Goal: Task Accomplishment & Management: Manage account settings

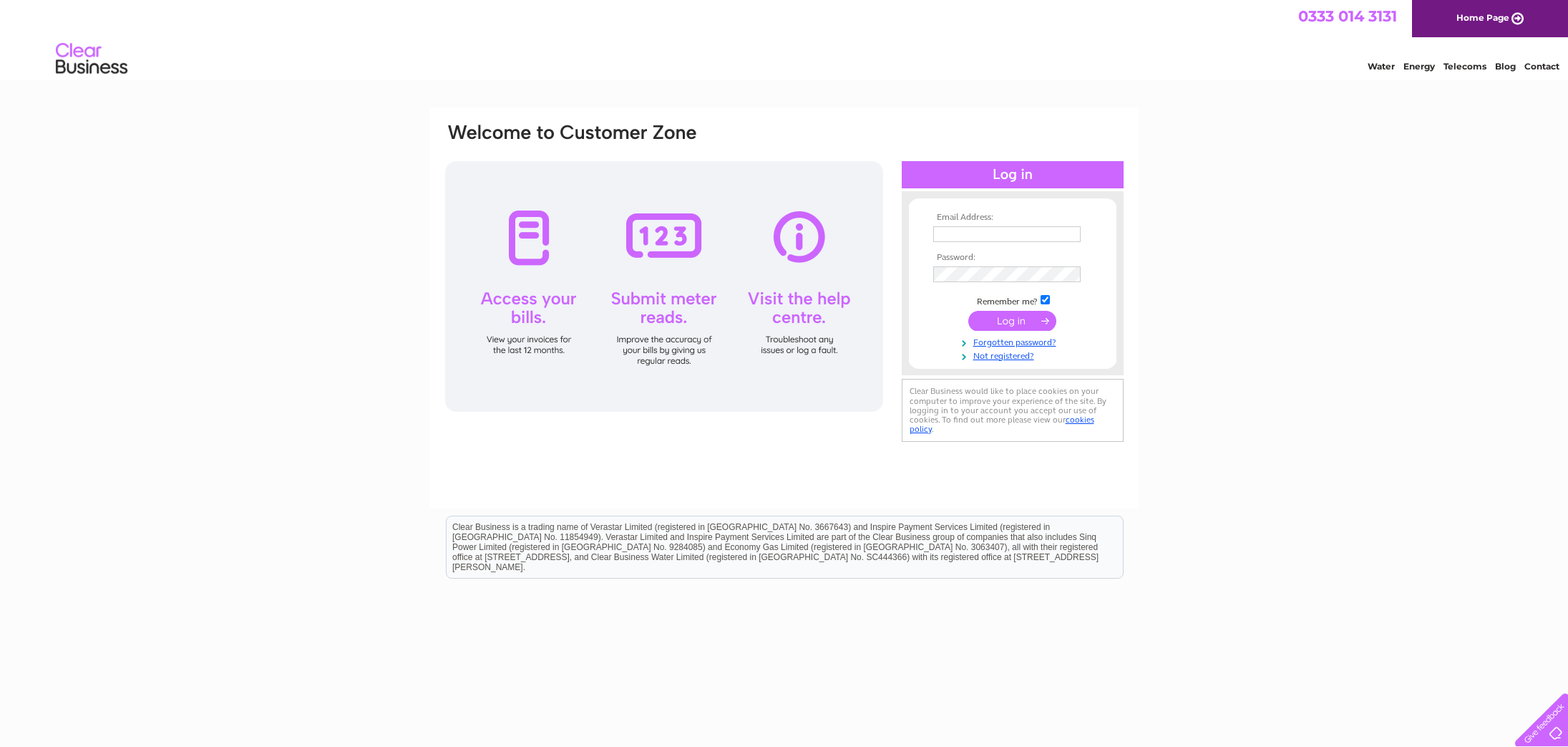
type input "rydercalum@gmail.com"
click at [1003, 322] on input "submit" at bounding box center [1013, 321] width 88 height 20
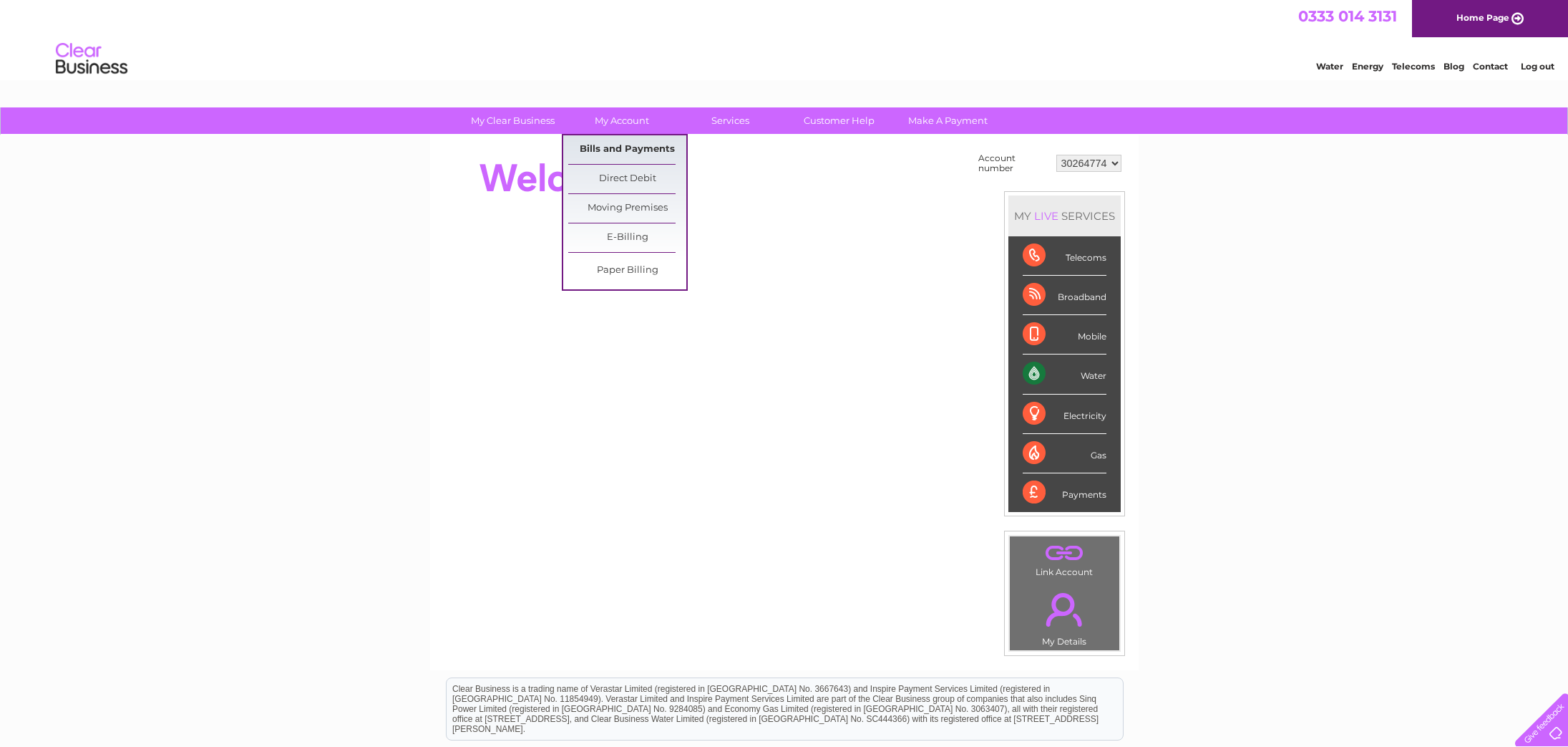
click at [636, 156] on link "Bills and Payments" at bounding box center [628, 149] width 118 height 28
click at [637, 152] on link "Bills and Payments" at bounding box center [628, 149] width 118 height 28
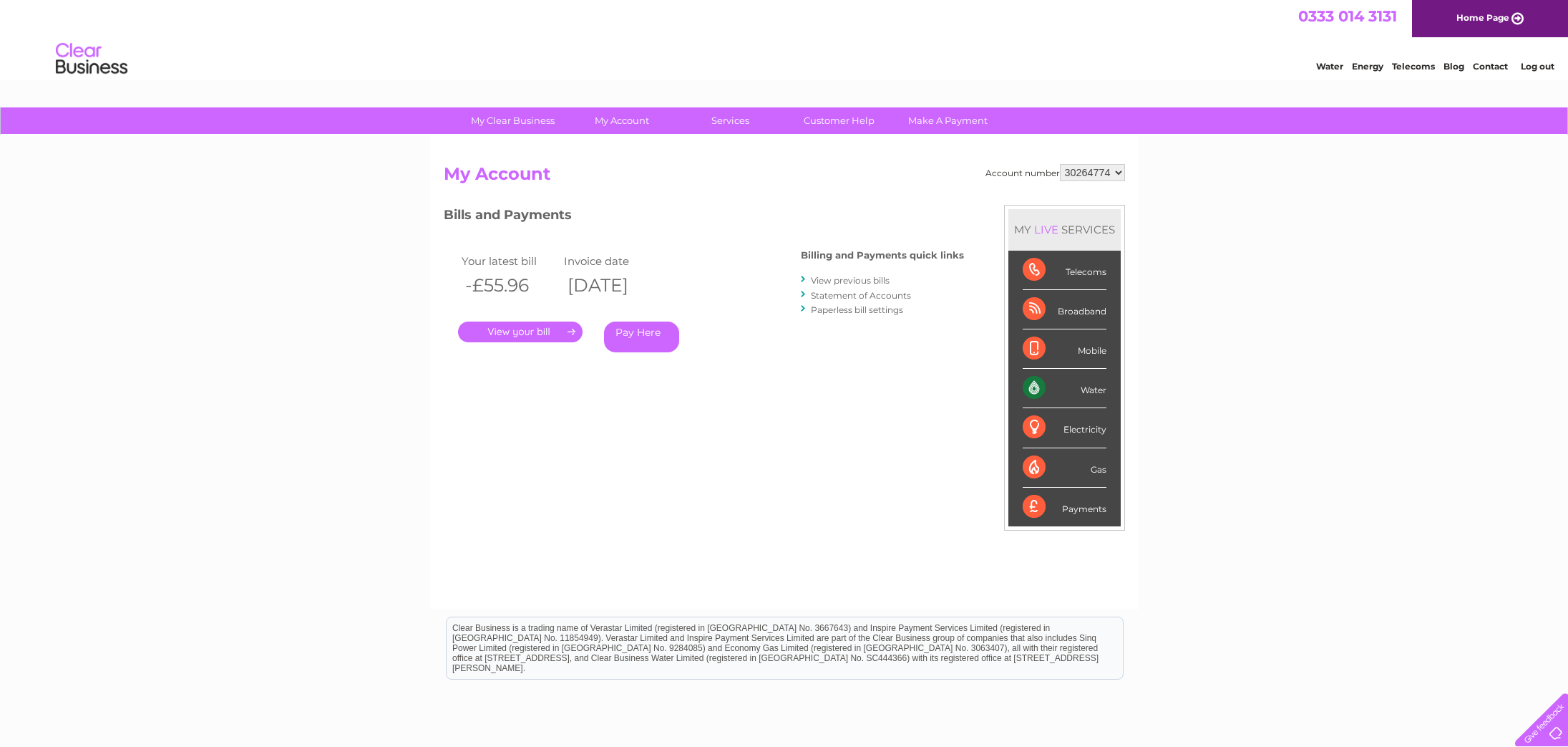
click at [550, 328] on link "." at bounding box center [520, 332] width 124 height 21
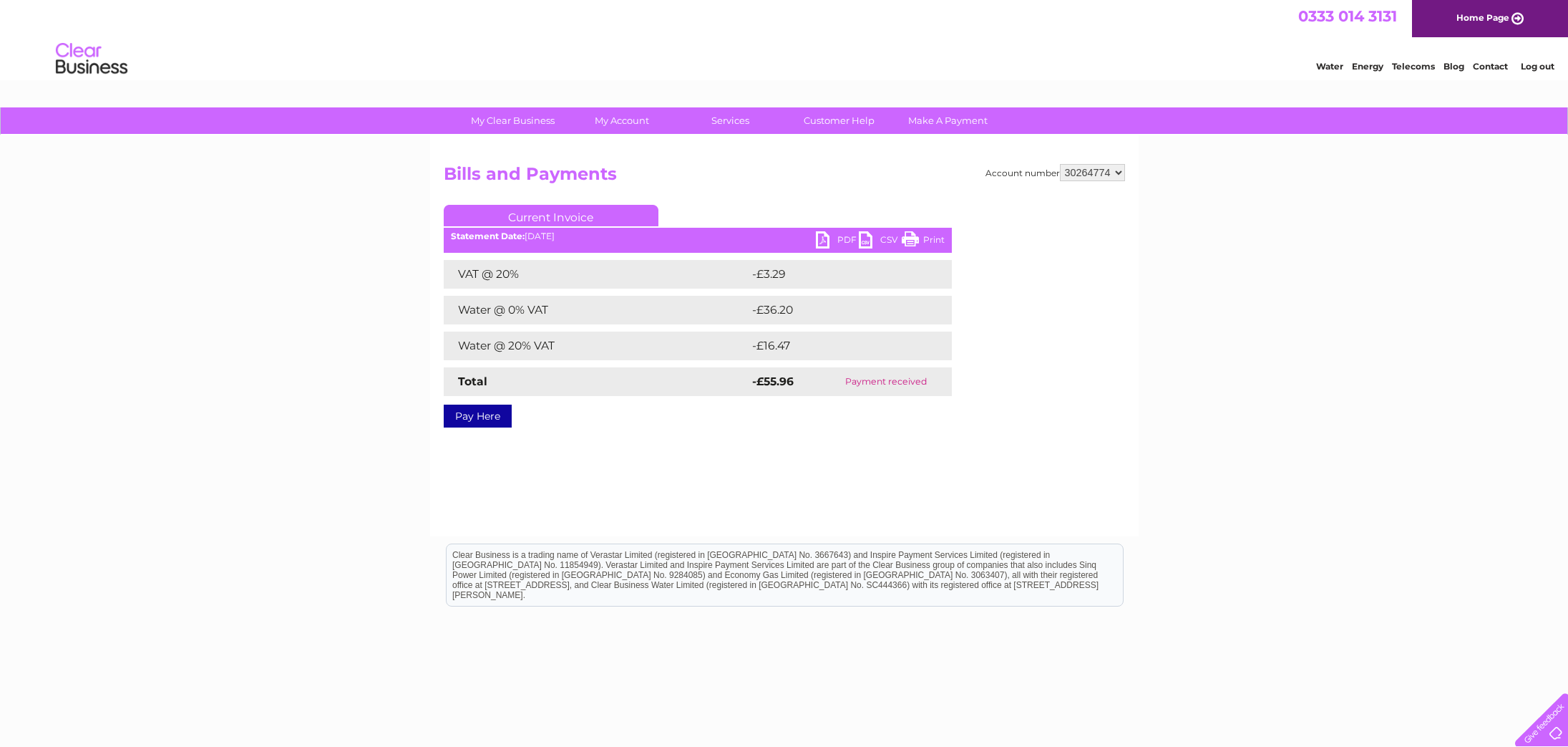
click at [823, 239] on link "PDF" at bounding box center [837, 242] width 43 height 21
